Goal: Task Accomplishment & Management: Use online tool/utility

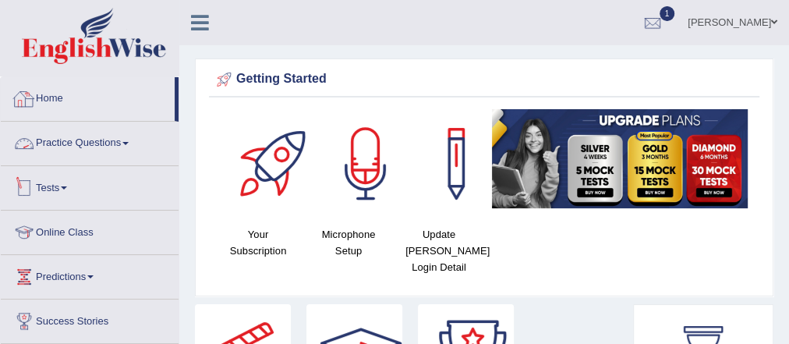
click at [109, 147] on link "Practice Questions" at bounding box center [90, 141] width 178 height 39
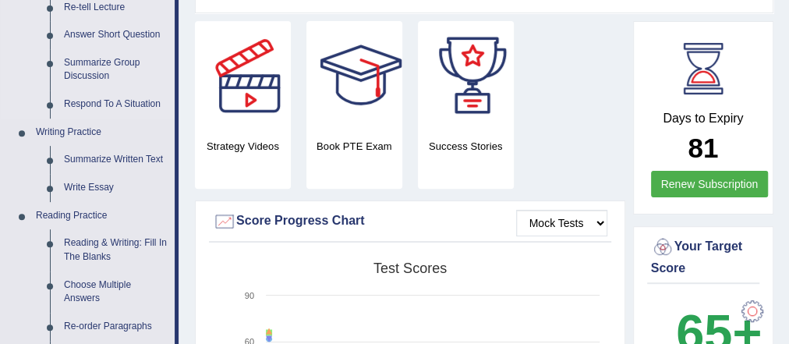
scroll to position [312, 0]
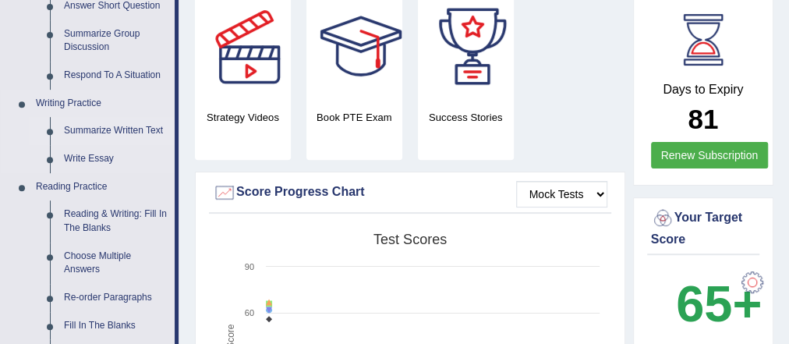
click at [138, 130] on link "Summarize Written Text" at bounding box center [116, 131] width 118 height 28
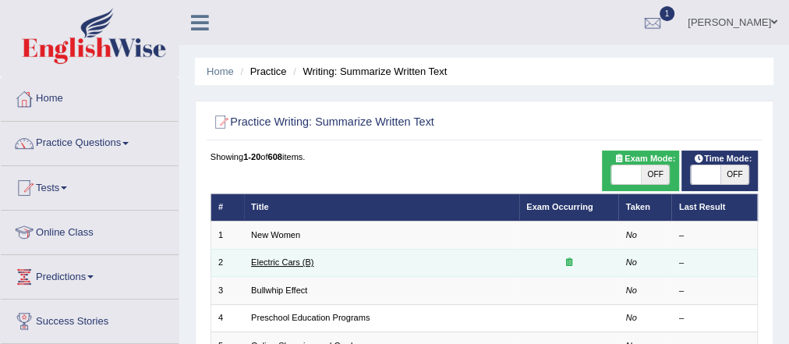
click at [286, 257] on link "Electric Cars (B)" at bounding box center [282, 261] width 62 height 9
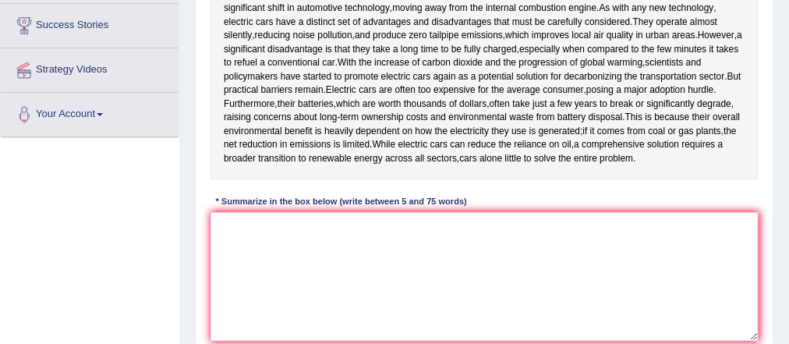
scroll to position [312, 0]
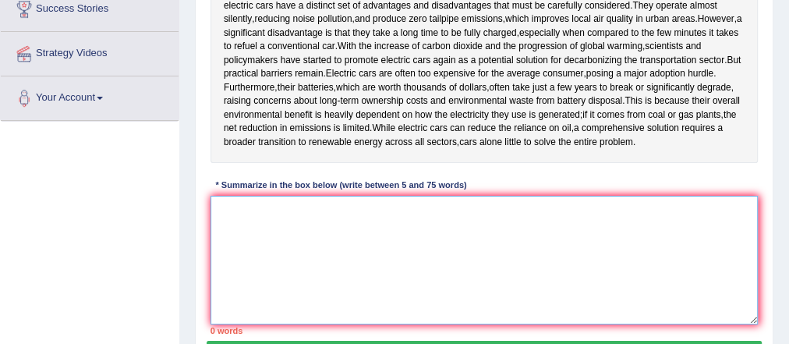
click at [368, 215] on textarea at bounding box center [484, 260] width 548 height 129
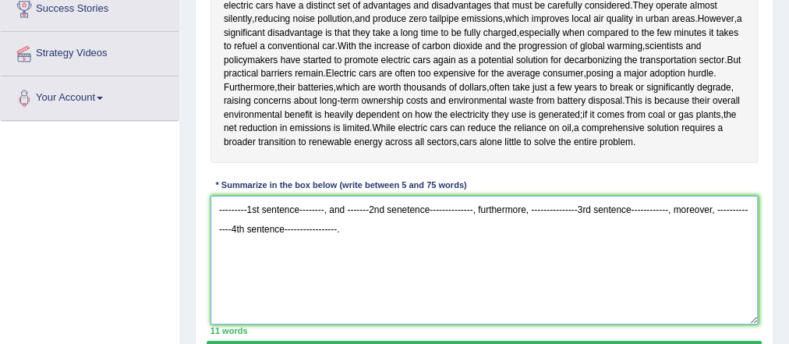
type textarea "---------1st sentence--------, and -------2nd senetence--------------, furtherm…"
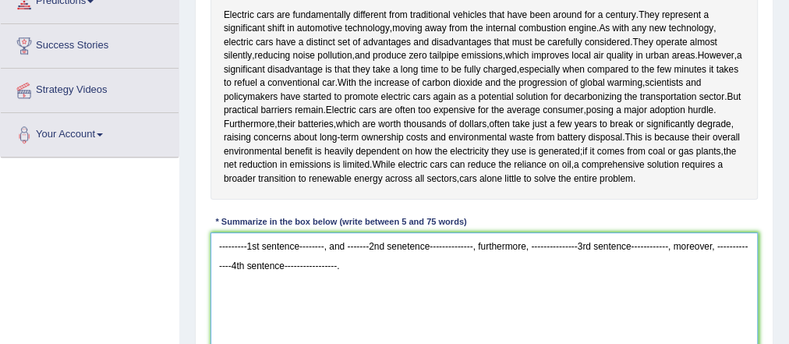
scroll to position [249, 0]
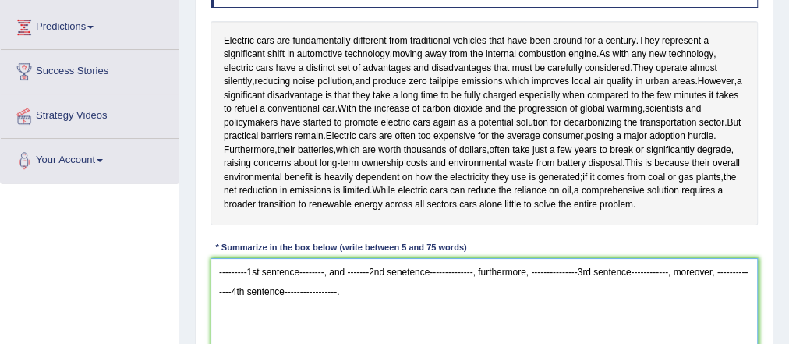
drag, startPoint x: 343, startPoint y: 300, endPoint x: 181, endPoint y: 267, distance: 165.4
click at [181, 267] on div "Home Practice Writing: Summarize Written Text Electric Cars (B) « Prev Next » R…" at bounding box center [483, 140] width 609 height 779
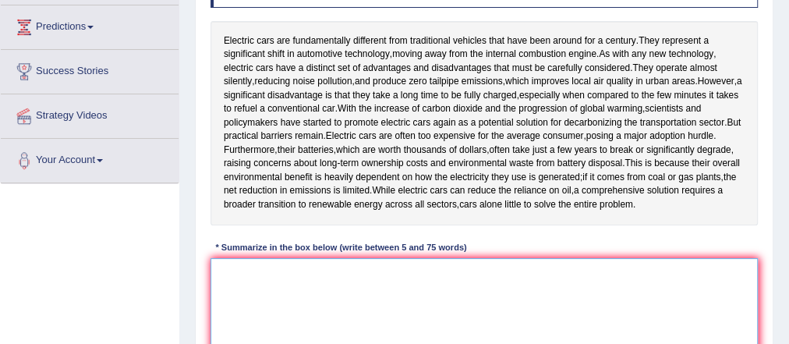
type textarea "W"
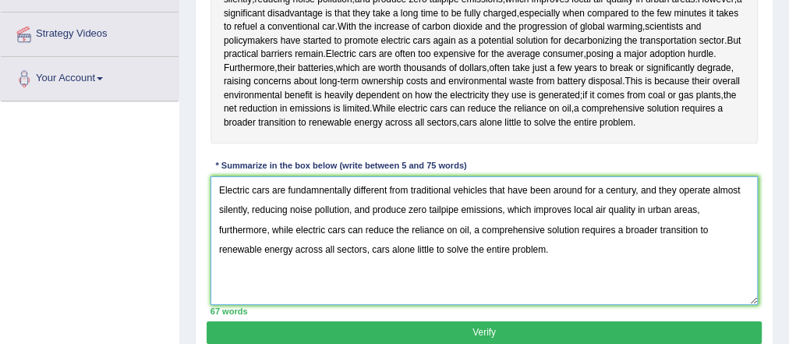
scroll to position [312, 0]
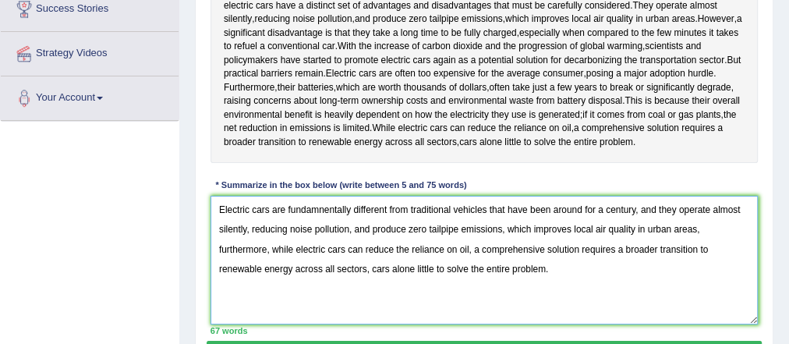
type textarea "Electric cars are fundamnentally different from traditional vehicles that have …"
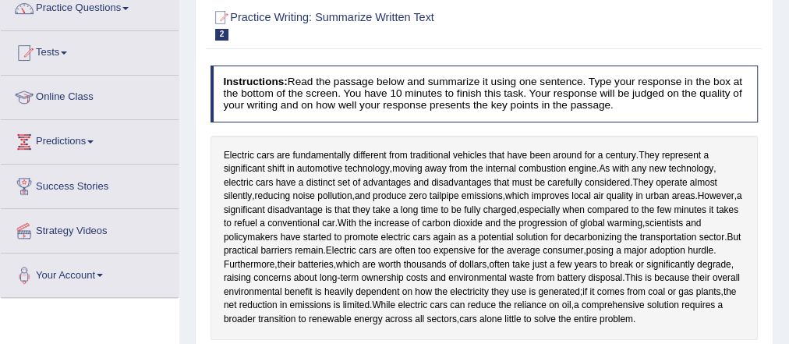
scroll to position [0, 0]
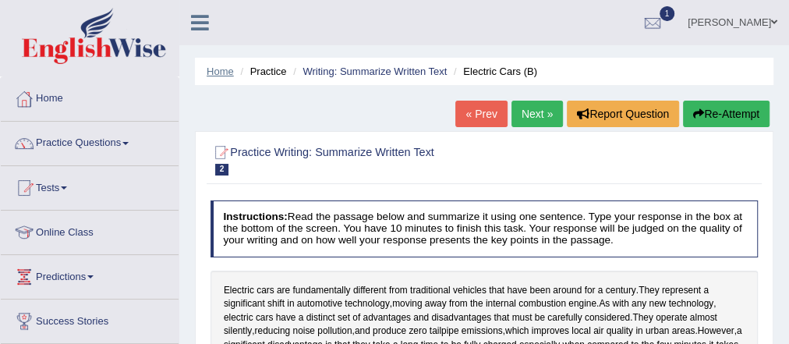
click at [221, 69] on link "Home" at bounding box center [220, 71] width 27 height 12
